Goal: Task Accomplishment & Management: Use online tool/utility

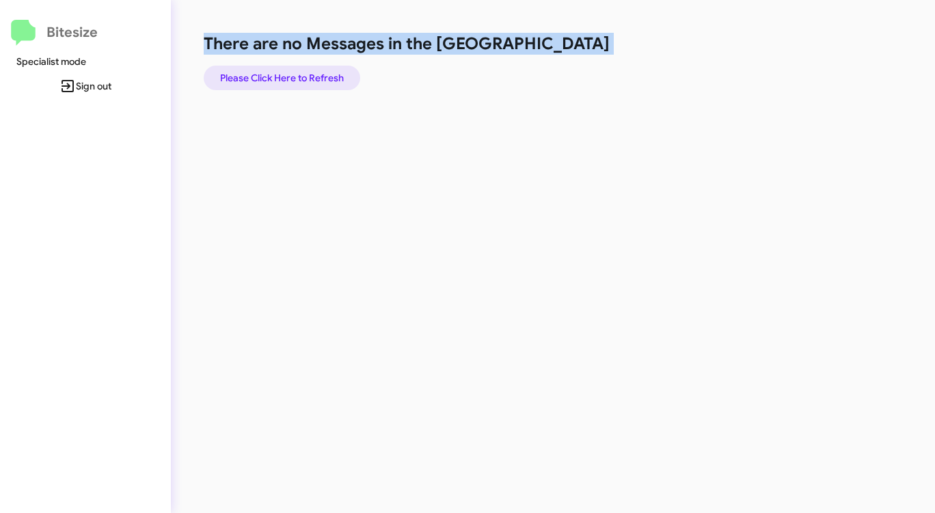
click at [310, 79] on span "Please Click Here to Refresh" at bounding box center [282, 78] width 124 height 25
click at [311, 79] on span "Please Click Here to Refresh" at bounding box center [282, 78] width 124 height 25
